Goal: Use online tool/utility: Use online tool/utility

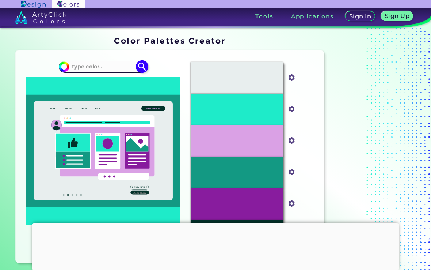
click at [109, 68] on input at bounding box center [103, 67] width 68 height 10
click at [103, 67] on input at bounding box center [103, 67] width 68 height 10
paste input "EE82EE"
type input "EE82EE"
click at [143, 70] on img at bounding box center [142, 66] width 13 height 13
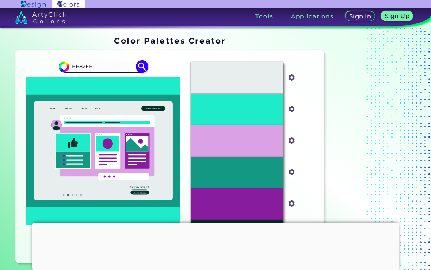
type input "#000000"
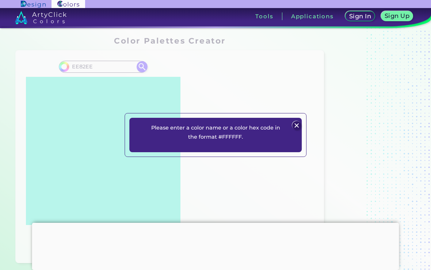
click at [299, 130] on img at bounding box center [296, 125] width 9 height 9
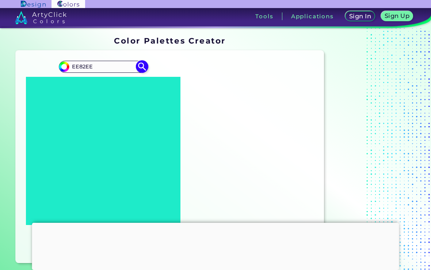
click at [99, 67] on input "EE82EE" at bounding box center [103, 67] width 68 height 10
type input "E"
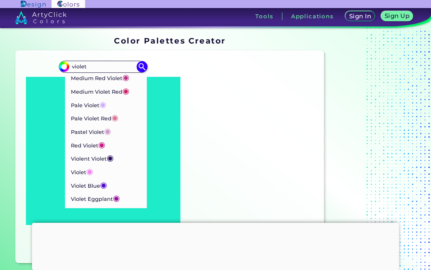
scroll to position [70, 0]
type input "violet"
click at [90, 170] on span "◉" at bounding box center [89, 171] width 7 height 10
type input "#ee82ee"
type input "#EE82EE"
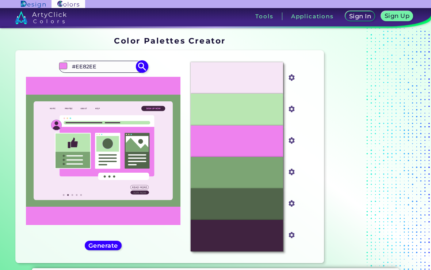
scroll to position [0, 0]
